Goal: Go to known website: Access a specific website the user already knows

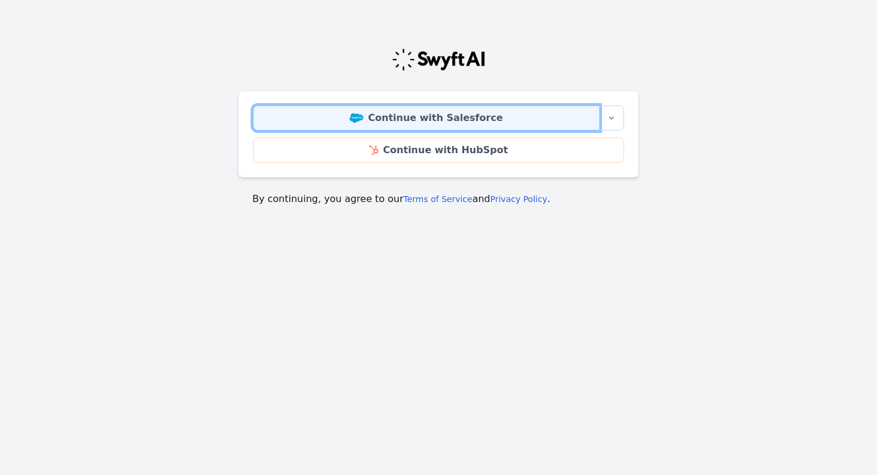
click at [559, 119] on link "Continue with Salesforce" at bounding box center [426, 118] width 347 height 25
click at [449, 113] on link "Continue with Salesforce" at bounding box center [426, 118] width 347 height 25
click at [504, 115] on link "Continue with Salesforce" at bounding box center [426, 118] width 347 height 25
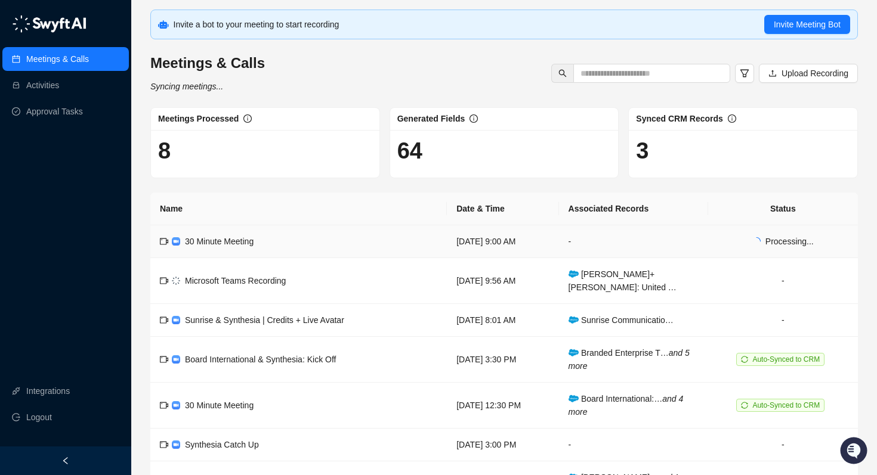
click at [273, 246] on td "30 Minute Meeting" at bounding box center [298, 241] width 296 height 33
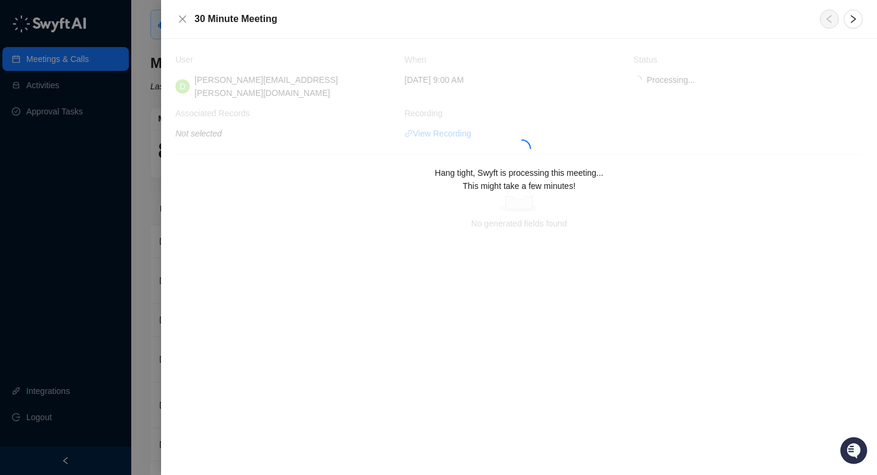
click at [147, 197] on div at bounding box center [438, 237] width 877 height 475
